Goal: Task Accomplishment & Management: Manage account settings

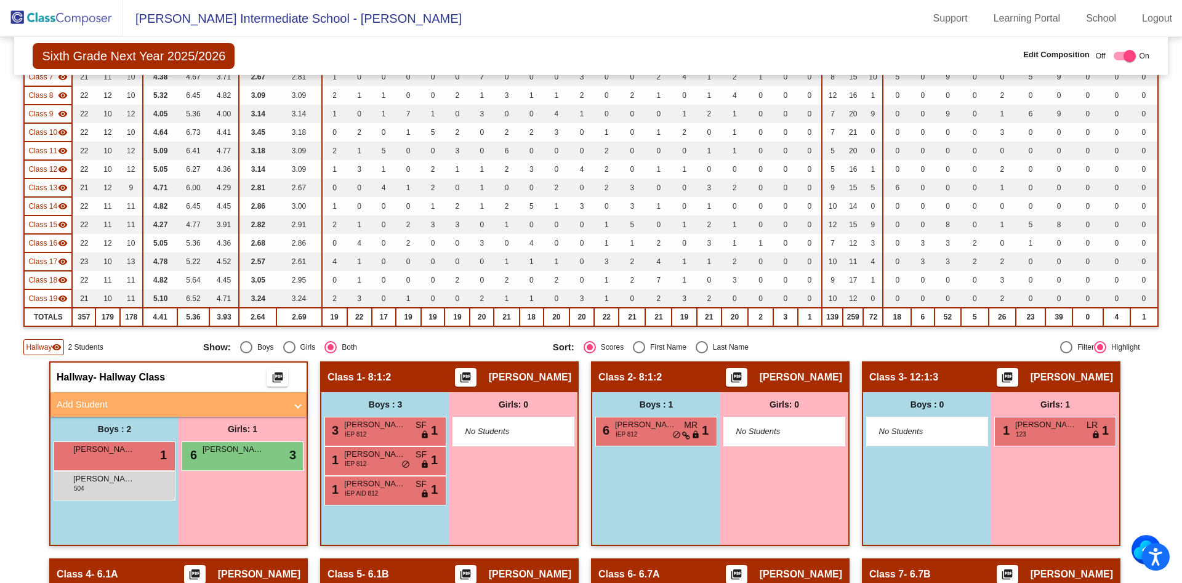
scroll to position [205, 0]
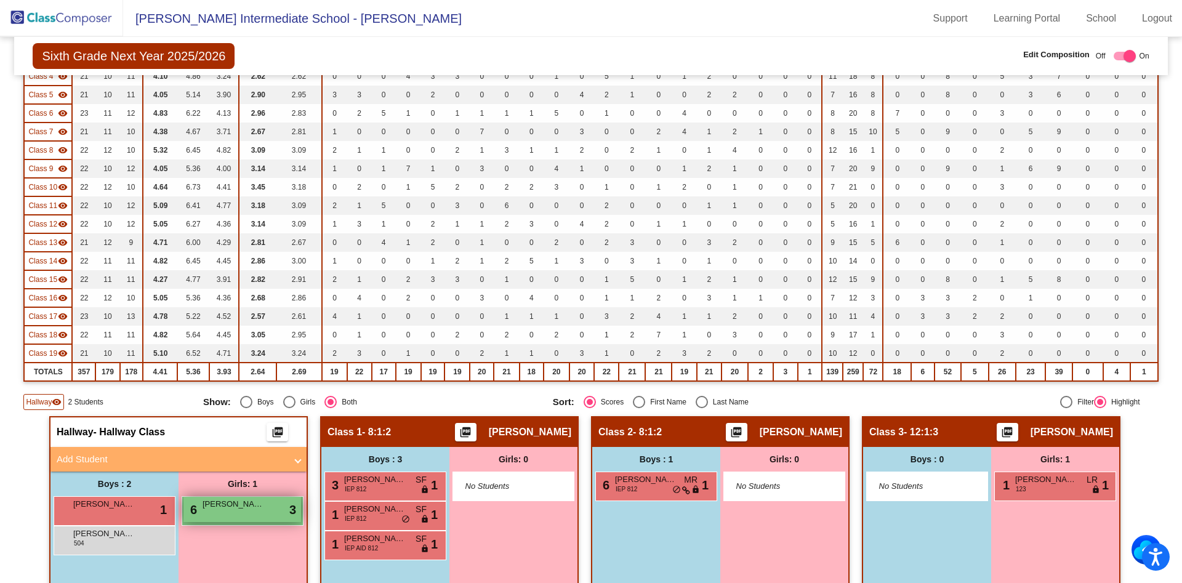
click at [271, 508] on div "6 [PERSON_NAME] lock do_not_disturb_alt 3" at bounding box center [243, 509] width 118 height 25
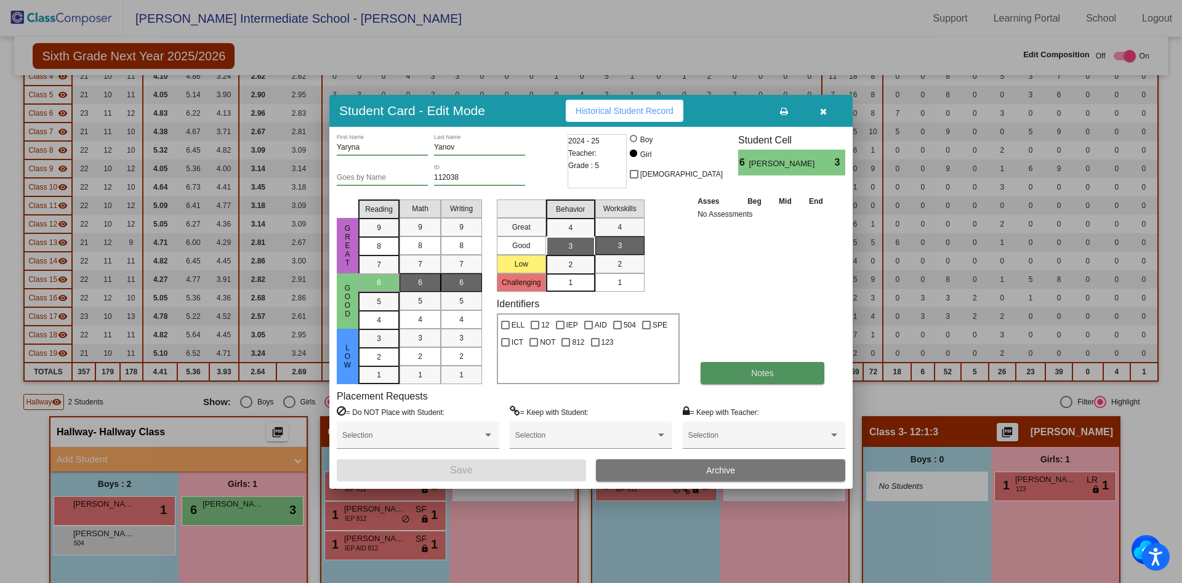
click at [759, 374] on span "Notes" at bounding box center [762, 373] width 23 height 10
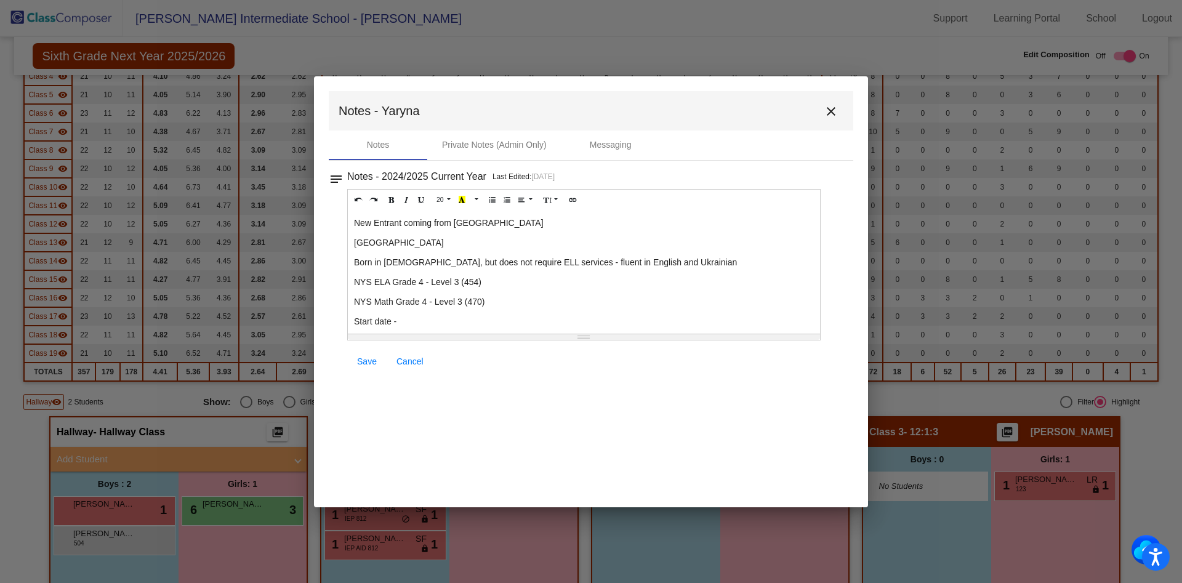
click at [443, 328] on div "New Entrant coming from [GEOGRAPHIC_DATA] [GEOGRAPHIC_DATA] Born in [DEMOGRAPHI…" at bounding box center [584, 272] width 472 height 123
click at [374, 359] on span "Save" at bounding box center [367, 362] width 20 height 10
click at [828, 114] on mat-icon "close" at bounding box center [831, 111] width 15 height 15
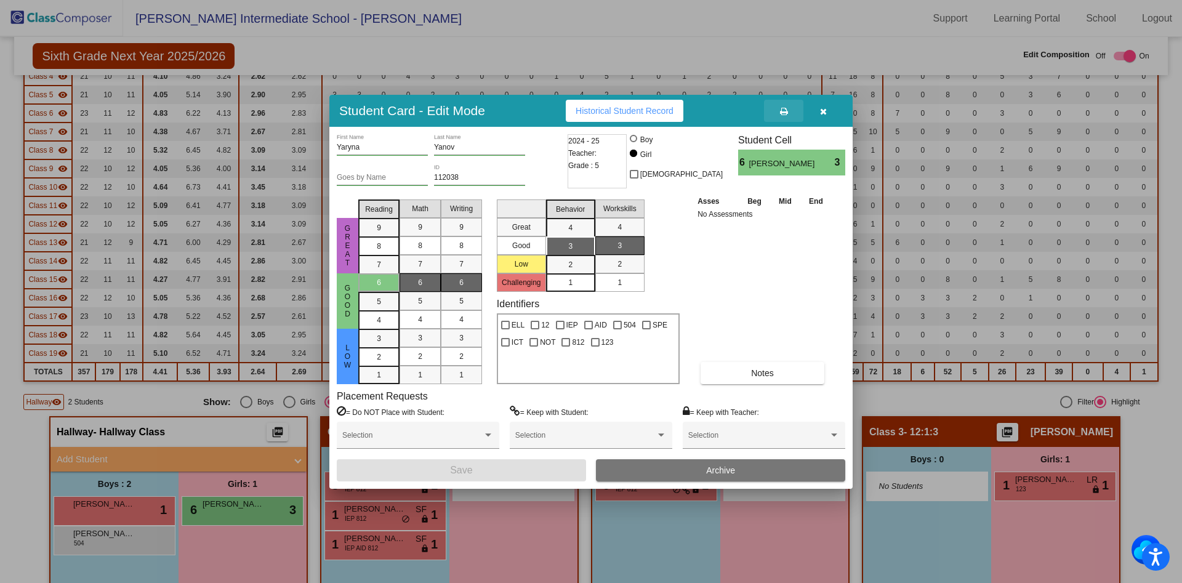
click at [786, 105] on button at bounding box center [783, 111] width 39 height 22
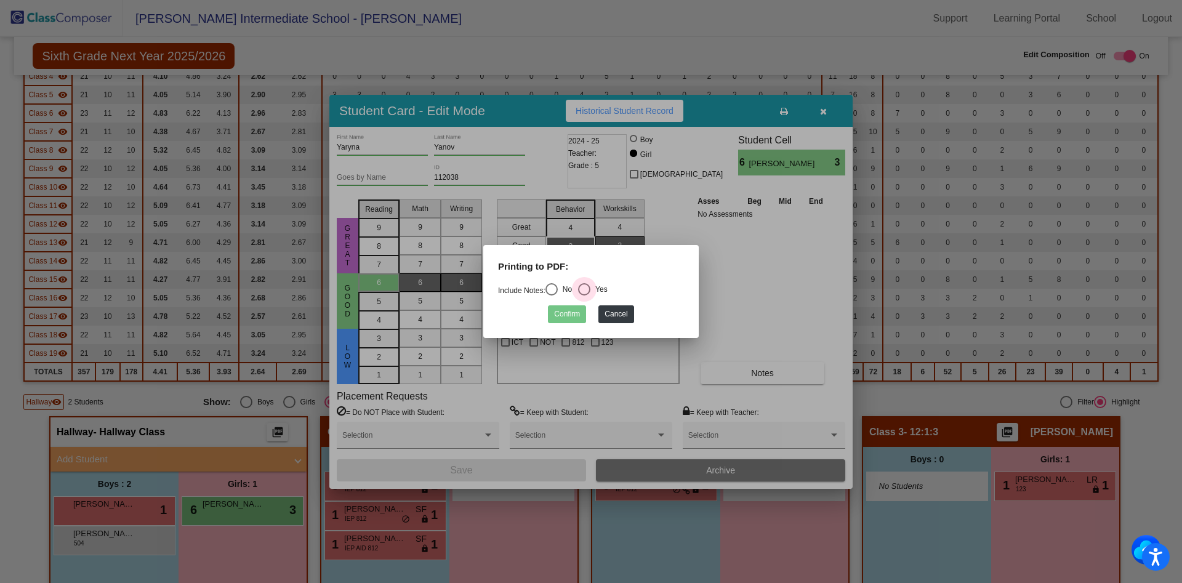
click at [591, 286] on div "Select an option" at bounding box center [584, 289] width 12 height 12
click at [584, 296] on input "Yes" at bounding box center [584, 296] width 1 height 1
radio input "true"
click at [566, 317] on button "Confirm" at bounding box center [567, 314] width 38 height 18
